Goal: Task Accomplishment & Management: Use online tool/utility

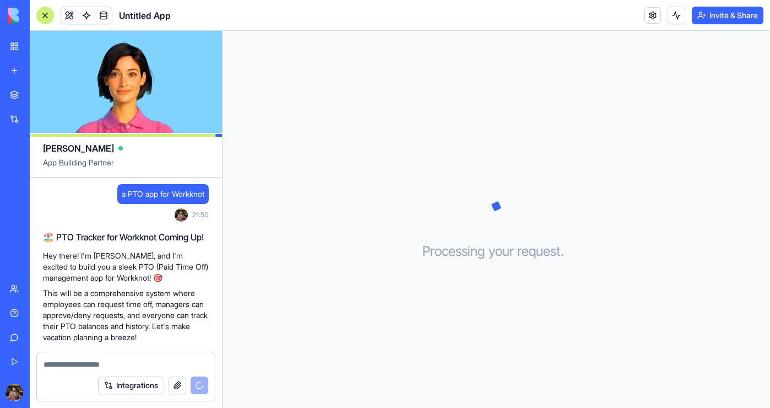
scroll to position [40, 0]
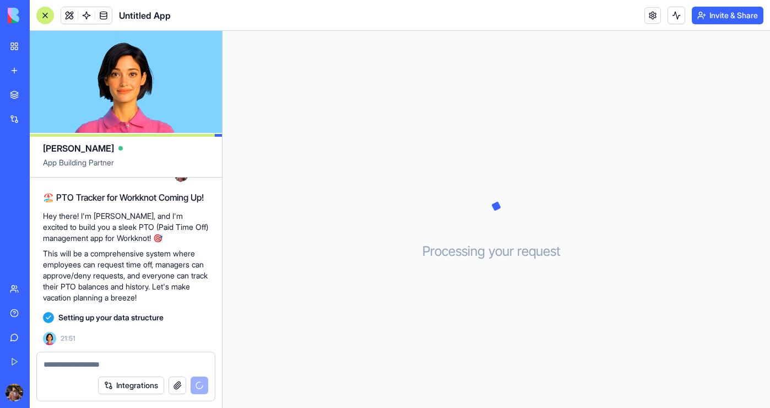
click at [126, 388] on button "Integrations" at bounding box center [131, 385] width 66 height 18
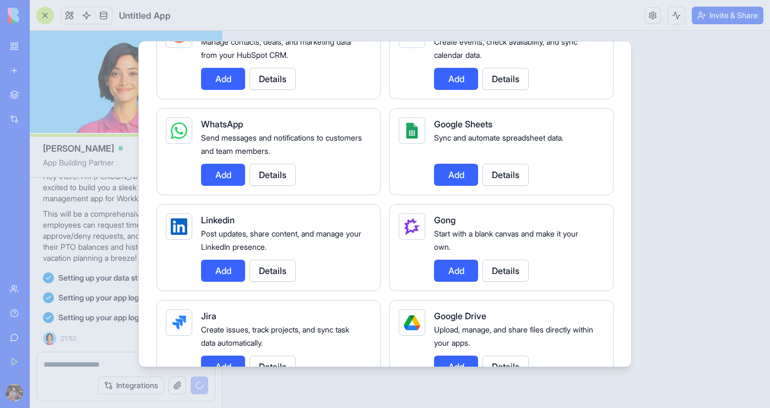
scroll to position [512, 0]
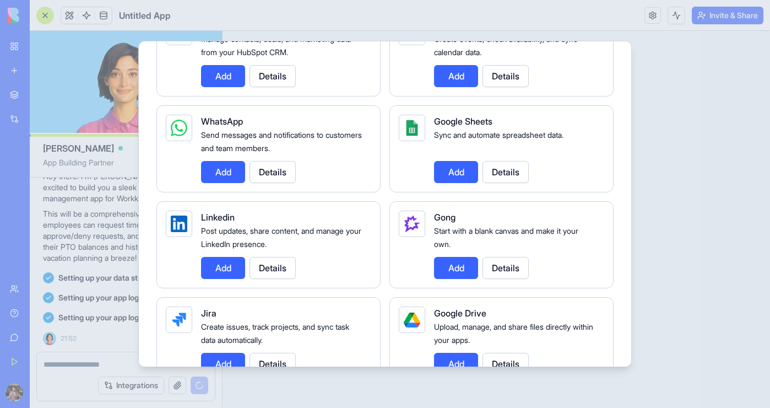
click at [661, 134] on div at bounding box center [385, 204] width 770 height 408
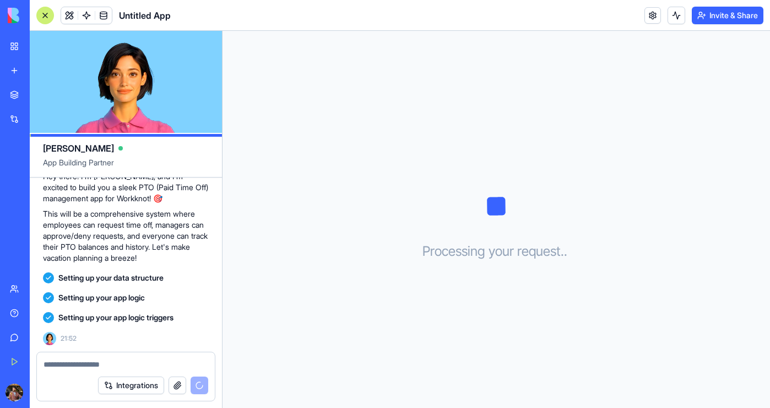
click at [140, 381] on button "Integrations" at bounding box center [131, 385] width 66 height 18
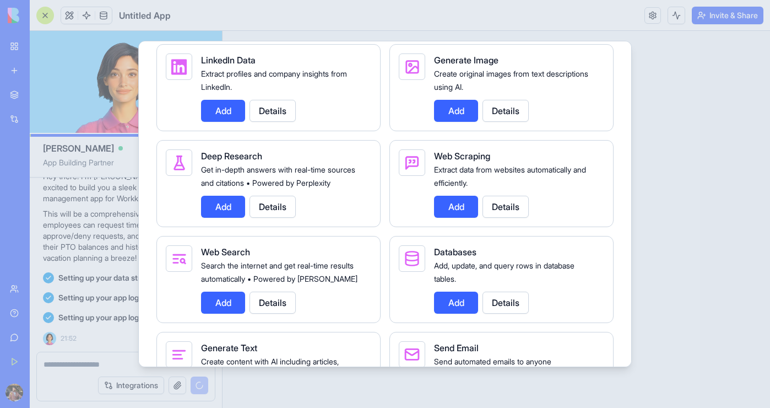
scroll to position [1323, 0]
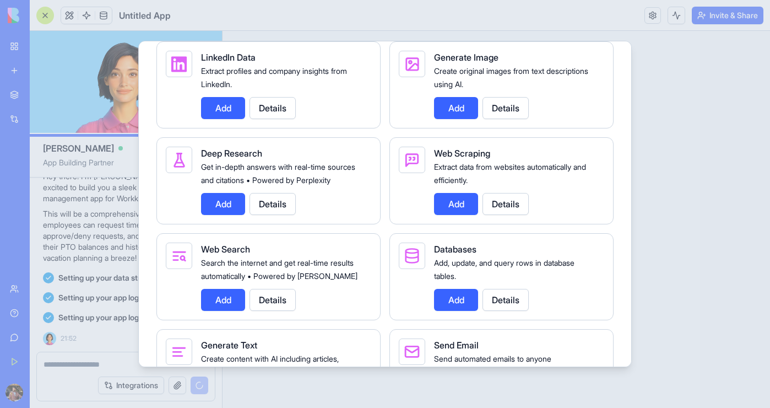
click at [458, 215] on button "Add" at bounding box center [456, 204] width 44 height 22
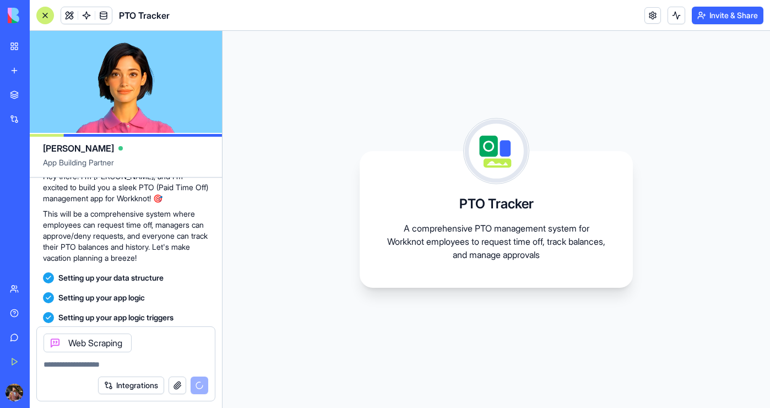
scroll to position [224, 0]
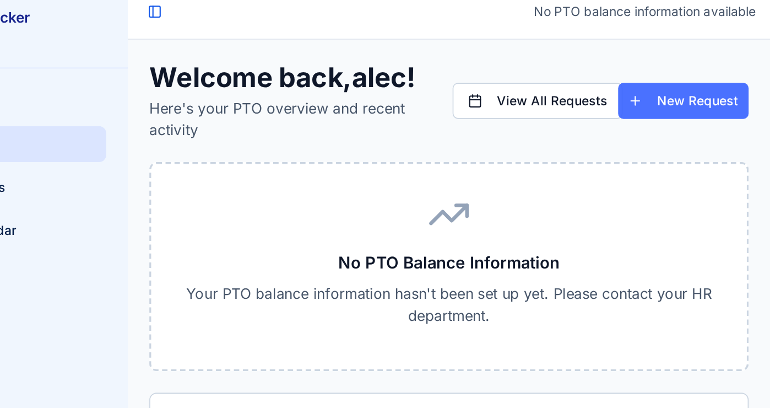
click at [353, 48] on button "New Request" at bounding box center [371, 56] width 80 height 22
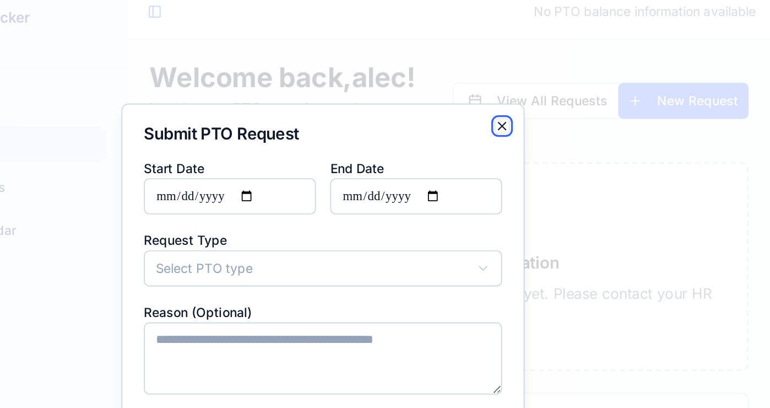
click at [258, 72] on icon "button" at bounding box center [259, 71] width 9 height 9
